Goal: Information Seeking & Learning: Learn about a topic

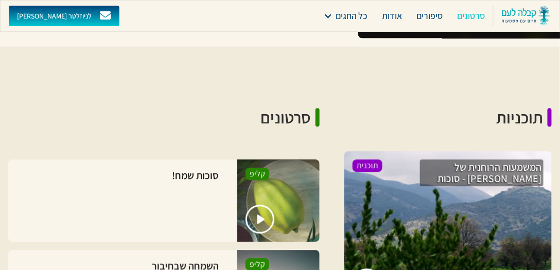
scroll to position [735, 0]
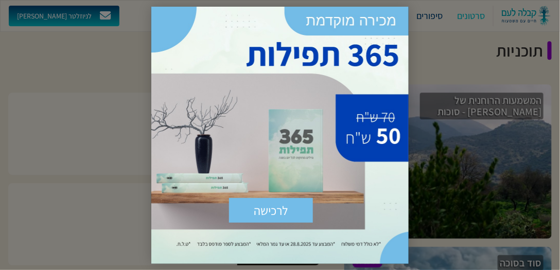
click at [397, 18] on div "לרכישה שלח × https://sefer.kab.co.il/products/365-%D7%AA%D7%A4%D7%99%D7%9C%D7%9…" at bounding box center [279, 135] width 257 height 257
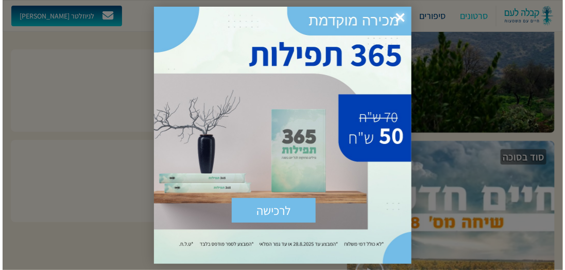
scroll to position [853, 0]
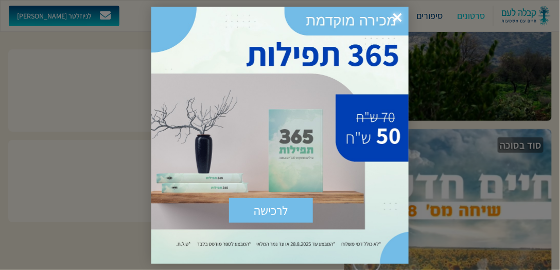
click at [396, 15] on span "×" at bounding box center [397, 18] width 23 height 23
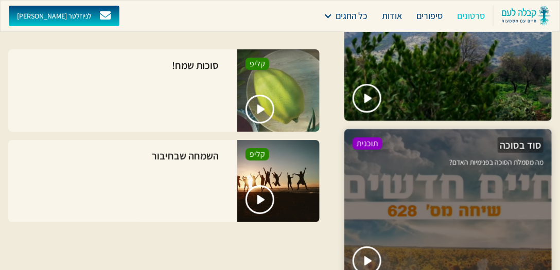
click at [454, 201] on div at bounding box center [447, 206] width 207 height 154
click at [401, 144] on div at bounding box center [447, 206] width 207 height 154
click at [369, 256] on img "open lightbox" at bounding box center [368, 261] width 9 height 10
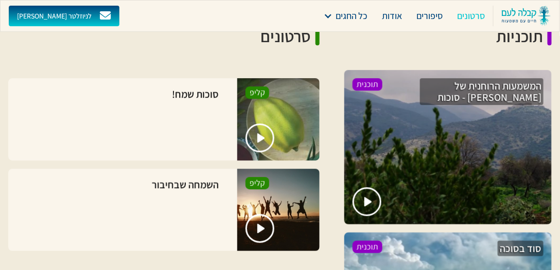
scroll to position [853, 0]
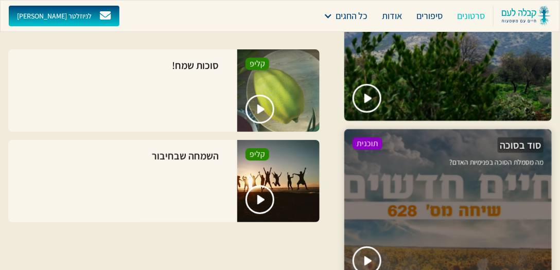
click at [516, 137] on h3 "סוד בסוכה" at bounding box center [521, 144] width 46 height 15
click at [369, 256] on img "open lightbox" at bounding box center [368, 261] width 9 height 10
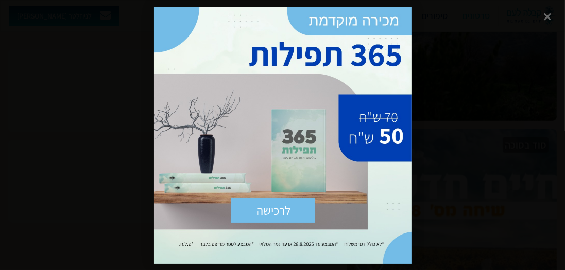
click at [402, 18] on div "לרכישה שלח × https://sefer.kab.co.il/products/365-%D7%AA%D7%A4%D7%99%D7%9C%D7%9…" at bounding box center [282, 135] width 257 height 257
click at [396, 19] on div "לרכישה שלח × https://sefer.kab.co.il/products/365-%D7%AA%D7%A4%D7%99%D7%9C%D7%9…" at bounding box center [282, 135] width 257 height 257
click at [396, 19] on span "×" at bounding box center [400, 18] width 23 height 23
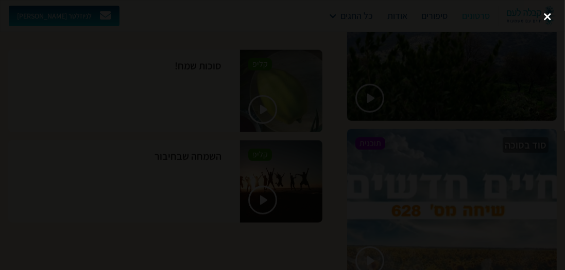
click at [548, 18] on div "close lightbox" at bounding box center [547, 17] width 35 height 23
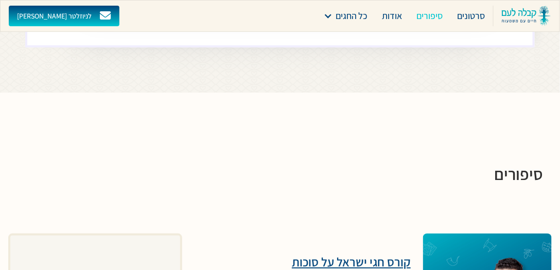
scroll to position [1912, 0]
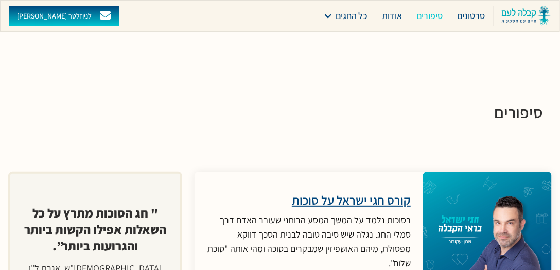
click at [362, 193] on h3 "קורס חגי ישראל על סוכות" at bounding box center [309, 200] width 204 height 15
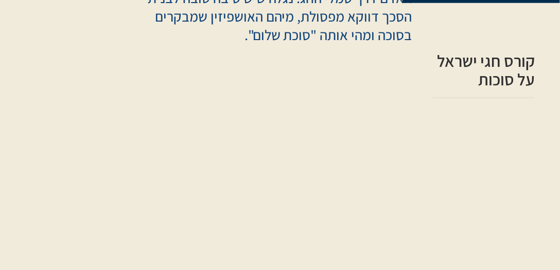
scroll to position [294, 0]
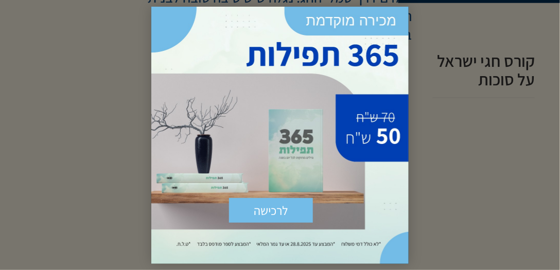
click at [399, 27] on div "לרכישה שלח × [URL][DOMAIN_NAME]" at bounding box center [279, 135] width 257 height 257
click at [395, 19] on span "×" at bounding box center [397, 18] width 23 height 23
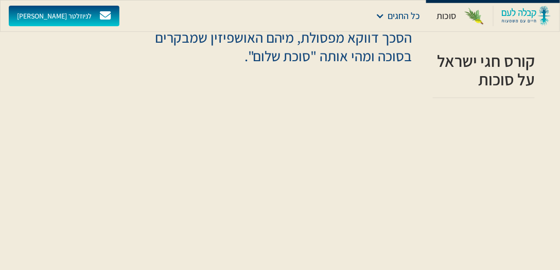
scroll to position [235, 0]
